Goal: Information Seeking & Learning: Learn about a topic

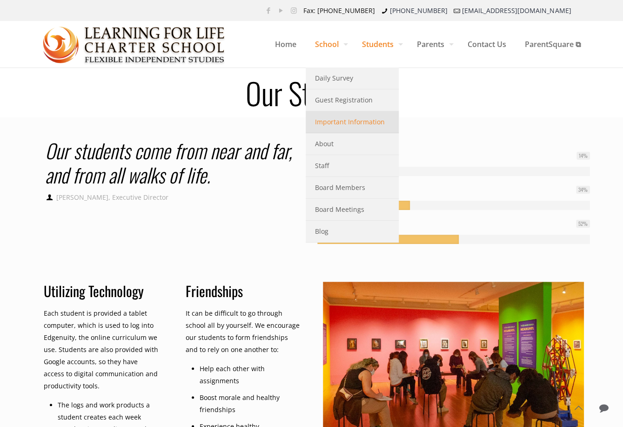
click at [353, 127] on span "Important Information" at bounding box center [350, 122] width 70 height 12
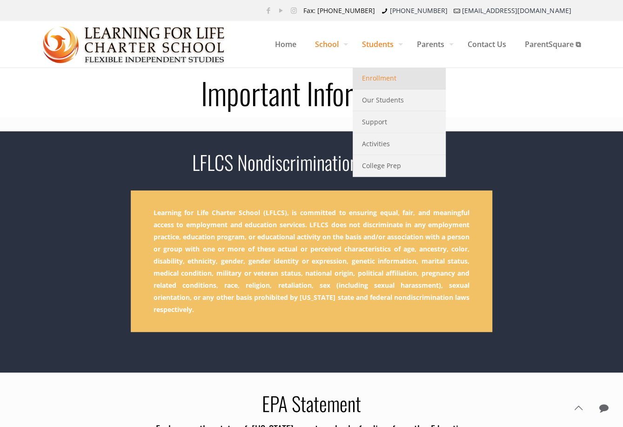
click at [394, 82] on link "Enrollment" at bounding box center [399, 78] width 93 height 22
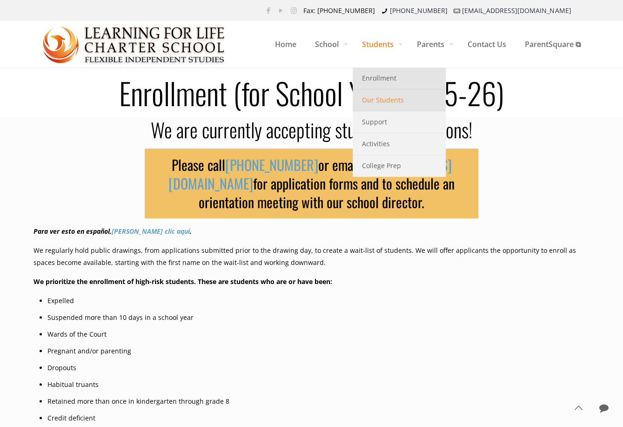
click at [384, 106] on link "Our Students" at bounding box center [399, 100] width 93 height 22
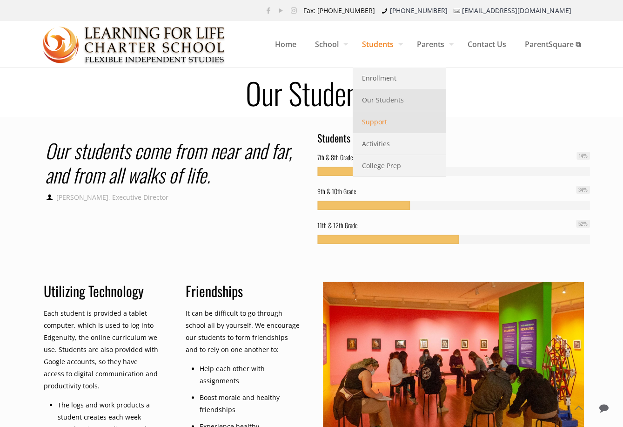
click at [388, 124] on link "Support" at bounding box center [399, 122] width 93 height 22
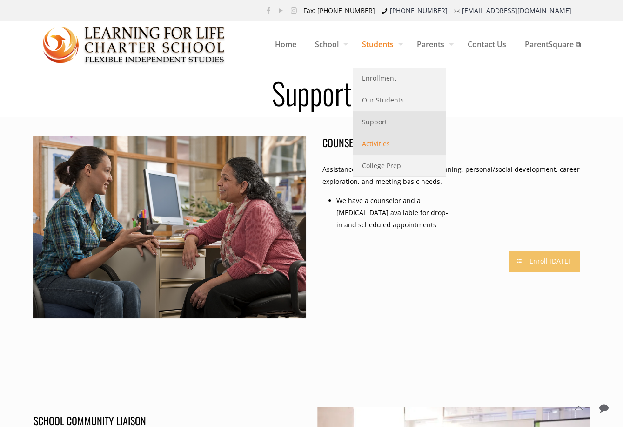
click at [369, 144] on span "Activities" at bounding box center [376, 144] width 28 height 12
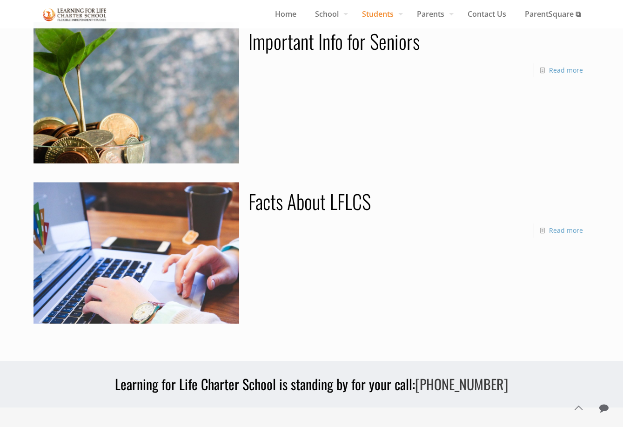
scroll to position [93, 0]
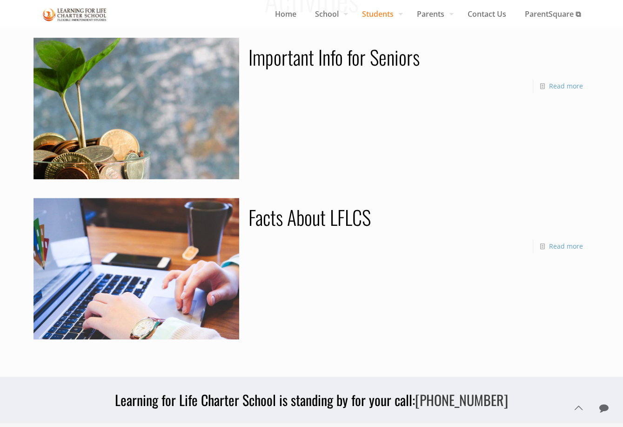
click at [250, 271] on div "June, 2017 .path{fill:none;stroke:#333;stroke-miterlimit:10;stroke-width:1.5px;…" at bounding box center [312, 268] width 557 height 141
click at [574, 241] on div "Read more" at bounding box center [558, 246] width 50 height 14
click at [561, 249] on link "Read more" at bounding box center [566, 246] width 34 height 9
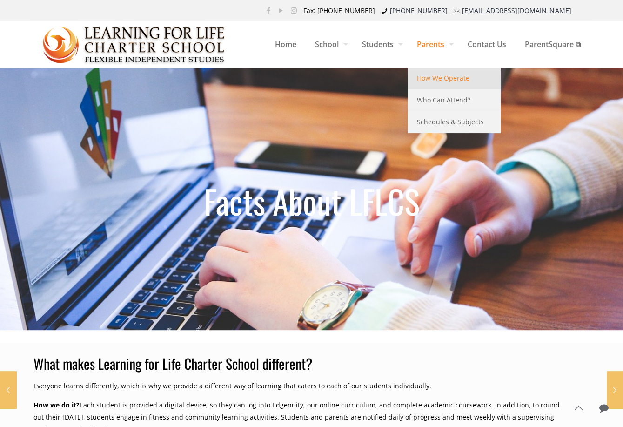
click at [433, 82] on span "How We Operate" at bounding box center [443, 78] width 53 height 12
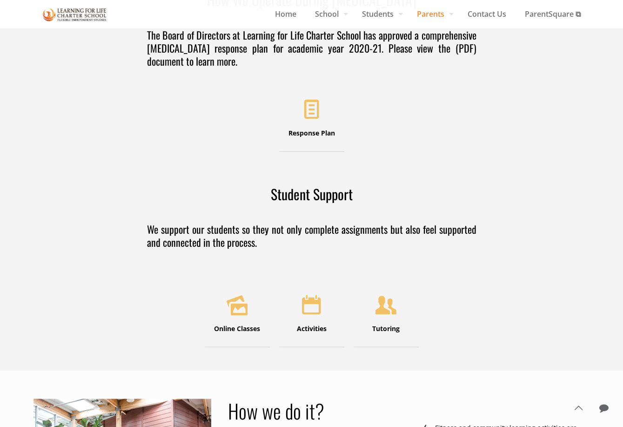
scroll to position [140, 0]
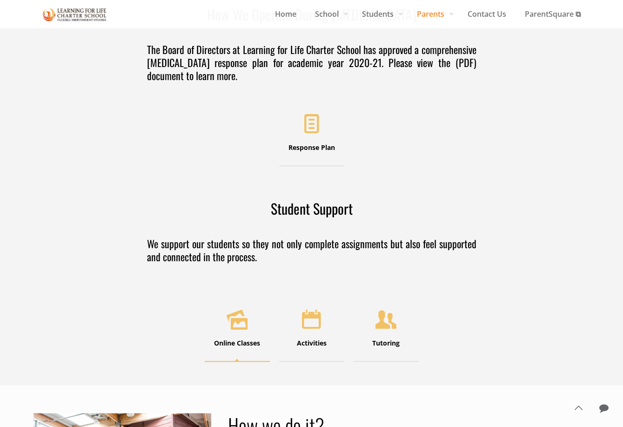
click at [246, 350] on link "Online Classes" at bounding box center [237, 328] width 65 height 65
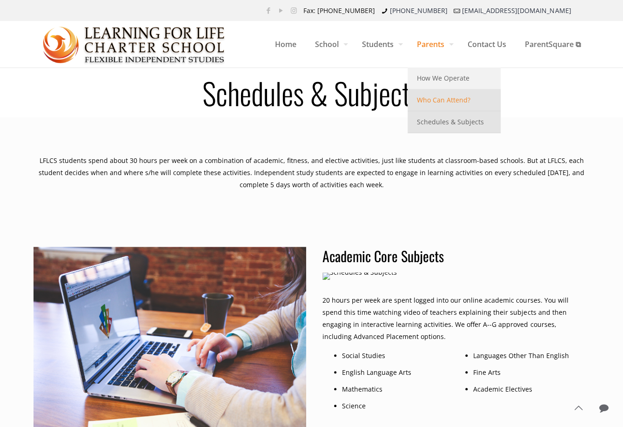
click at [434, 94] on link "Who Can Attend?" at bounding box center [454, 100] width 93 height 22
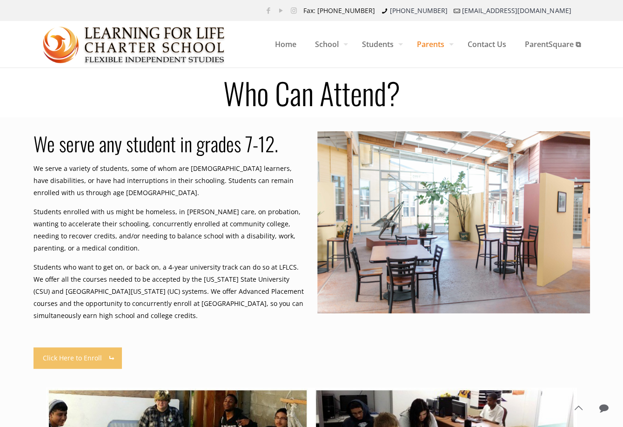
click at [517, 97] on h1 "Who Can Attend?" at bounding box center [312, 93] width 568 height 30
